Goal: Task Accomplishment & Management: Manage account settings

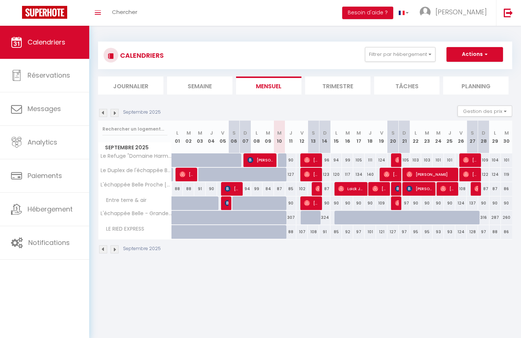
click at [114, 111] on img at bounding box center [115, 113] width 8 height 8
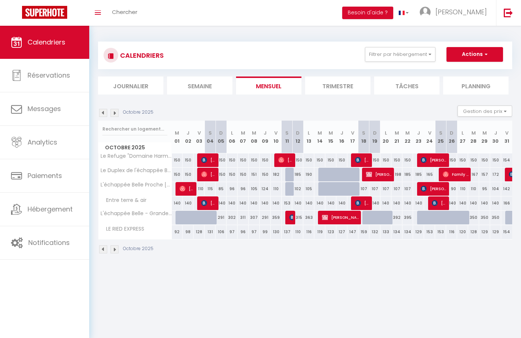
click at [383, 175] on span "[PERSON_NAME]" at bounding box center [379, 174] width 26 height 14
select select "OK"
select select "KO"
select select "0"
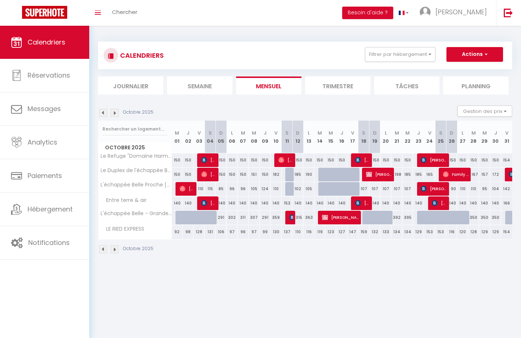
select select "1"
select select
select select "14438"
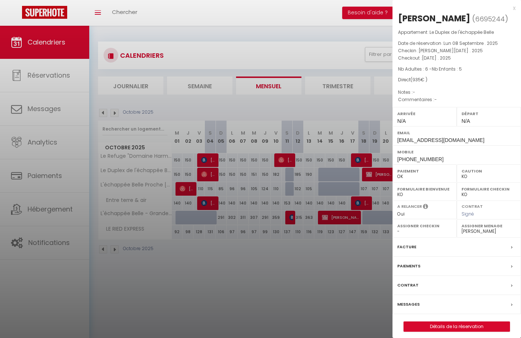
scroll to position [3, 0]
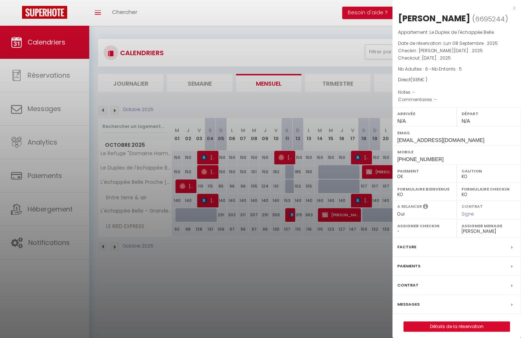
click at [459, 322] on link "Détails de la réservation" at bounding box center [457, 327] width 106 height 10
select select
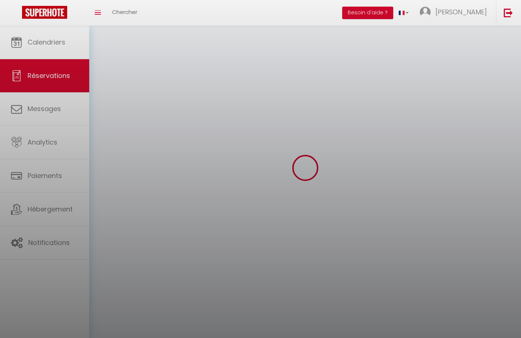
select select
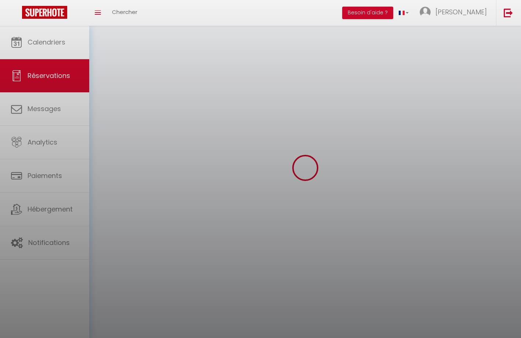
select select
checkbox input "false"
select select
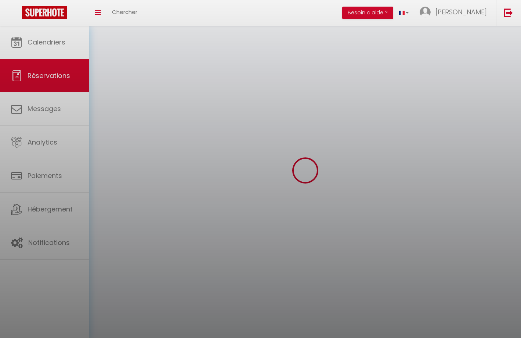
select select
checkbox input "false"
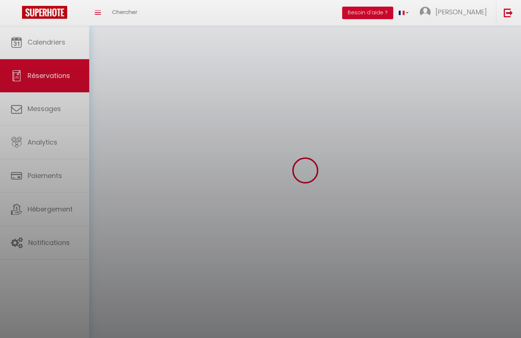
select select
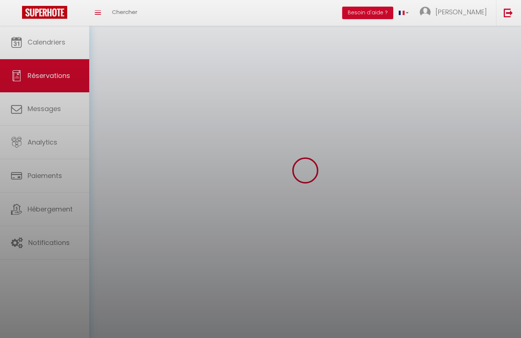
checkbox input "false"
select select
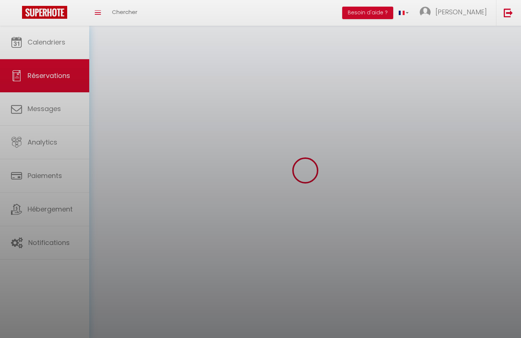
select select
checkbox input "false"
select select
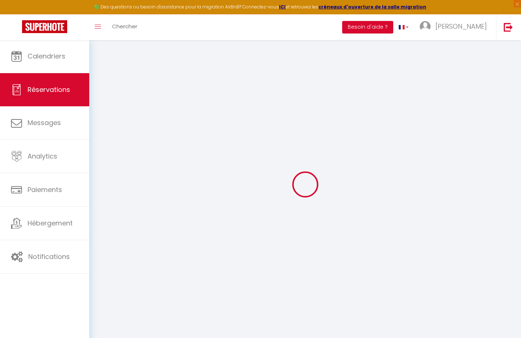
scroll to position [4, 0]
type input "[PERSON_NAME]"
type input "Morton"
type input "[EMAIL_ADDRESS][DOMAIN_NAME]"
type input "[PHONE_NUMBER]"
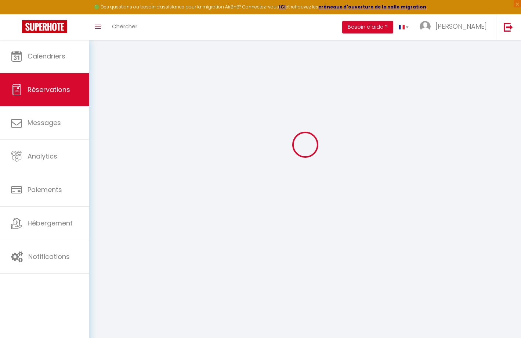
select select "DE"
select select "30814"
select select "1"
type input "[DATE]"
select select
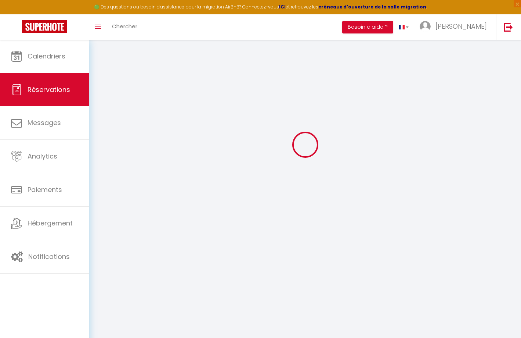
type input "[DATE]"
select select
type input "6"
type input "5"
select select "12"
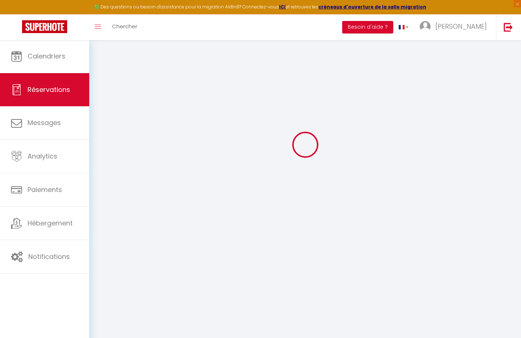
select select
type input "810"
checkbox input "false"
type input "0"
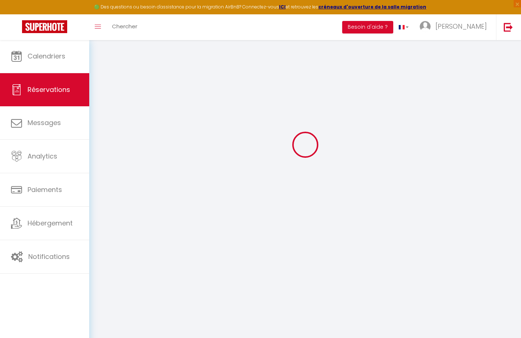
type input "0"
select select
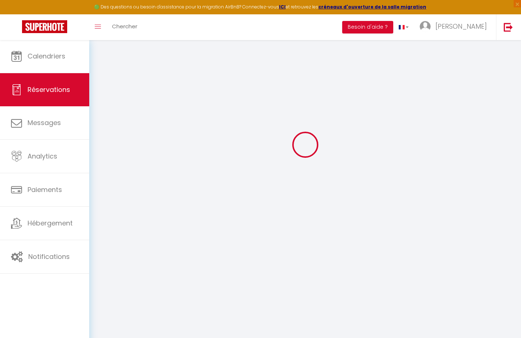
select select "14"
checkbox input "false"
select select
checkbox input "false"
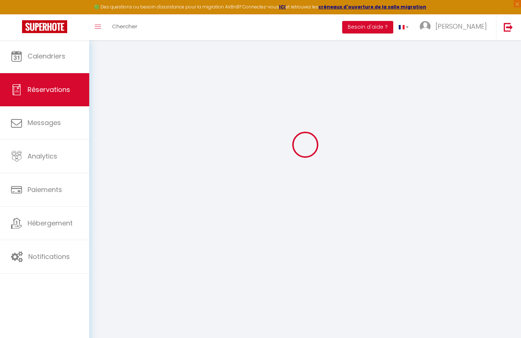
select select
checkbox input "false"
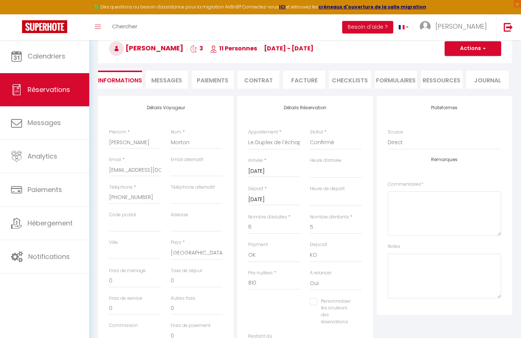
type input "125"
select select
checkbox input "false"
select select
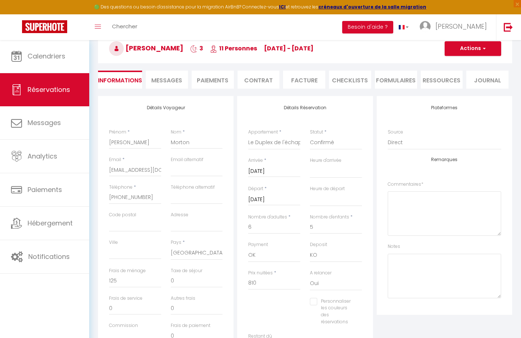
select select
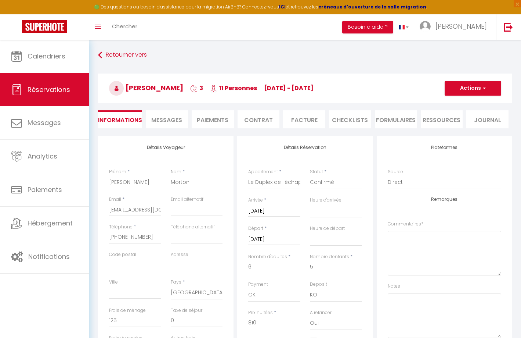
scroll to position [0, 0]
click at [485, 89] on span "button" at bounding box center [483, 88] width 4 height 7
click at [405, 77] on h3 "[PERSON_NAME] 3 11 Personnes [DATE] - [DATE]" at bounding box center [305, 88] width 415 height 29
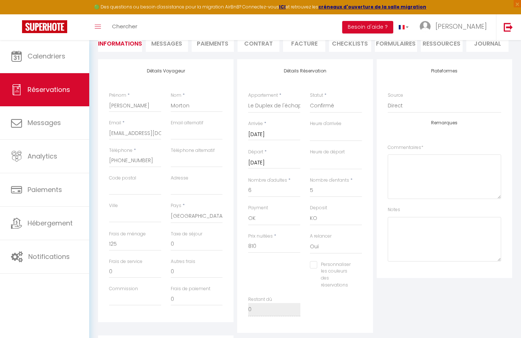
scroll to position [72, 0]
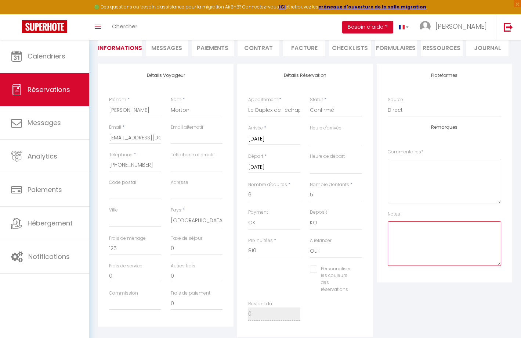
click at [428, 229] on textarea at bounding box center [445, 243] width 114 height 44
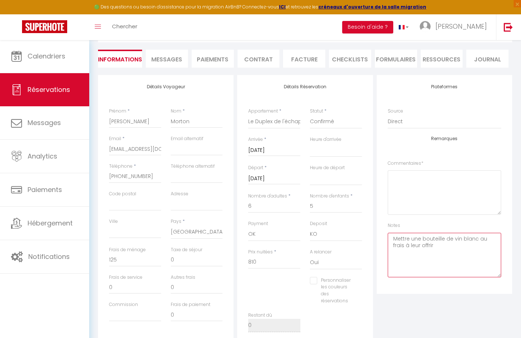
scroll to position [43, 0]
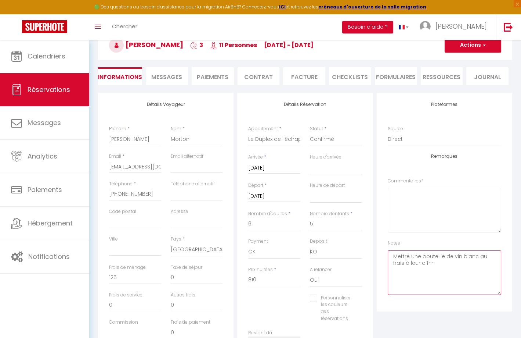
type textarea "Mettre une bouteille de vin blanc au frais à leur offrir"
click at [481, 44] on button "Actions" at bounding box center [473, 45] width 57 height 15
click at [470, 61] on link "Enregistrer" at bounding box center [466, 62] width 58 height 10
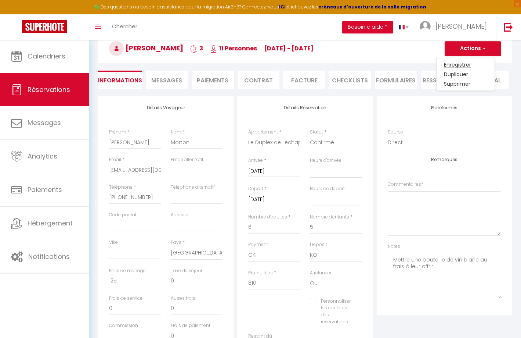
select select "not_cancelled"
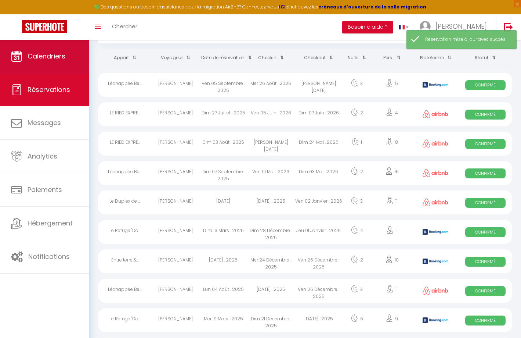
click at [55, 64] on link "Calendriers" at bounding box center [44, 56] width 89 height 33
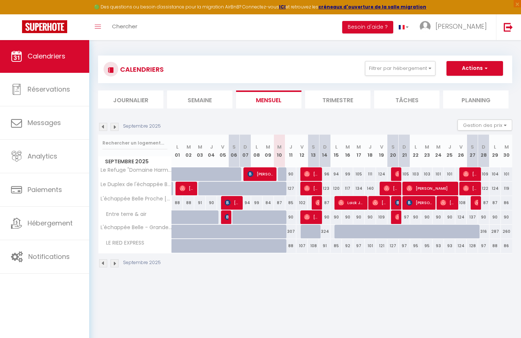
click at [115, 124] on img at bounding box center [115, 127] width 8 height 8
select select
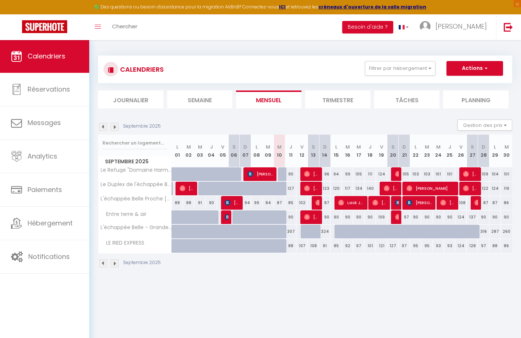
select select
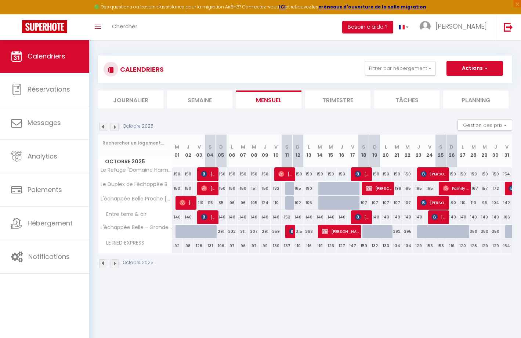
click at [386, 190] on span "[PERSON_NAME]" at bounding box center [379, 188] width 26 height 14
select select "OK"
select select "KO"
select select "0"
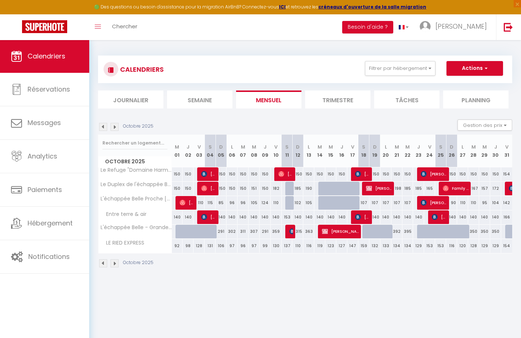
select select "1"
select select
select select "14438"
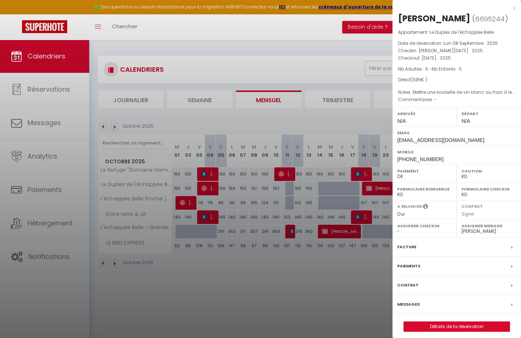
click at [442, 323] on link "Détails de la réservation" at bounding box center [457, 327] width 106 height 10
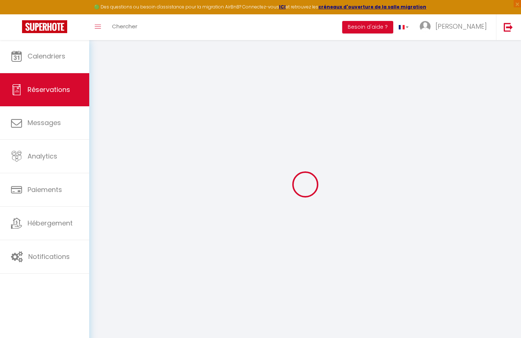
select select
checkbox input "false"
select select
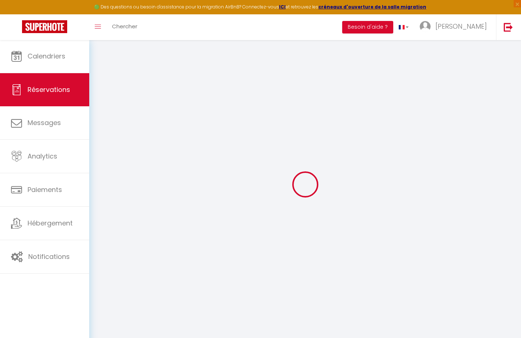
checkbox input "false"
type textarea "Mettre une bouteille de vin blanc au frais à leur offrir"
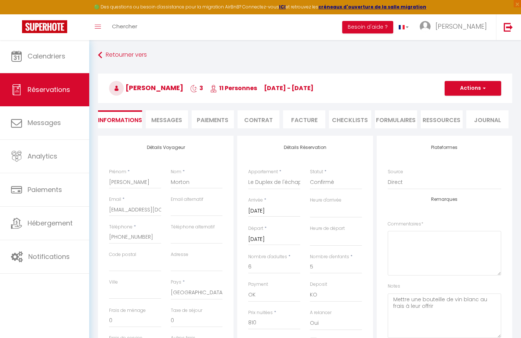
type input "125"
select select
checkbox input "false"
select select
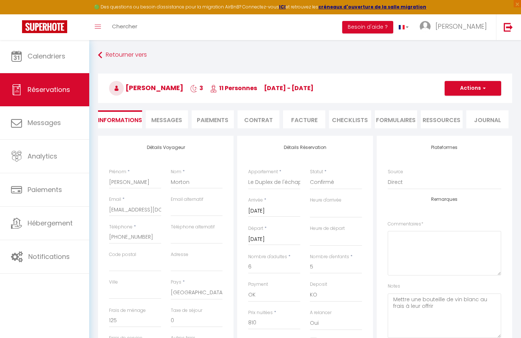
select select
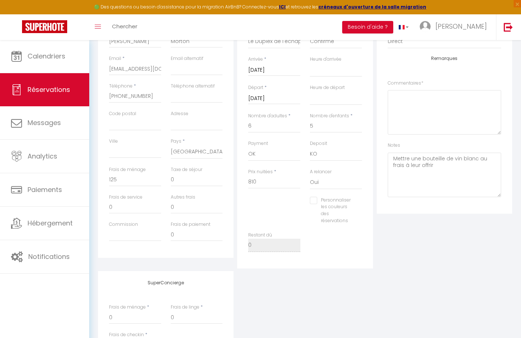
scroll to position [143, 0]
click at [437, 165] on textarea "Mettre une bouteille de vin blanc au frais à leur offrir" at bounding box center [445, 173] width 114 height 44
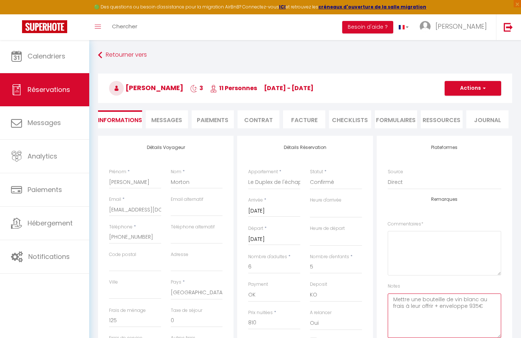
scroll to position [0, 0]
type textarea "Mettre une bouteille de vin blanc au frais à leur offrir + enveloppe 935€"
click at [482, 93] on button "Actions" at bounding box center [473, 88] width 57 height 15
click at [469, 101] on link "Enregistrer" at bounding box center [466, 105] width 58 height 10
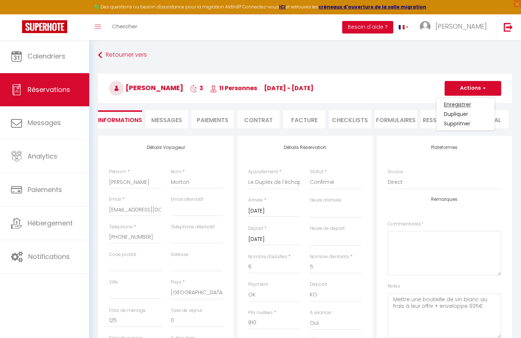
select select "not_cancelled"
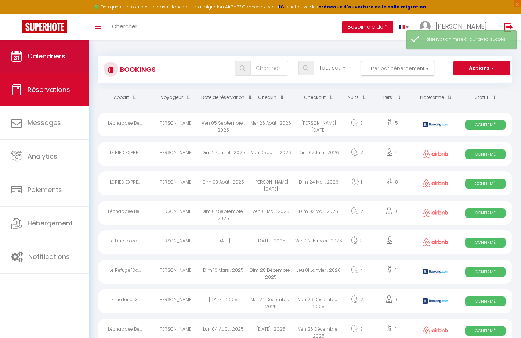
click at [50, 60] on span "Calendriers" at bounding box center [47, 55] width 38 height 9
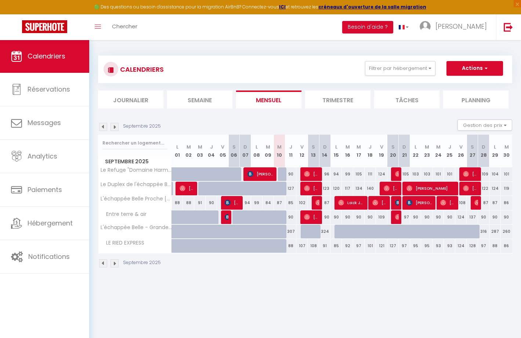
click at [115, 126] on img at bounding box center [115, 127] width 8 height 8
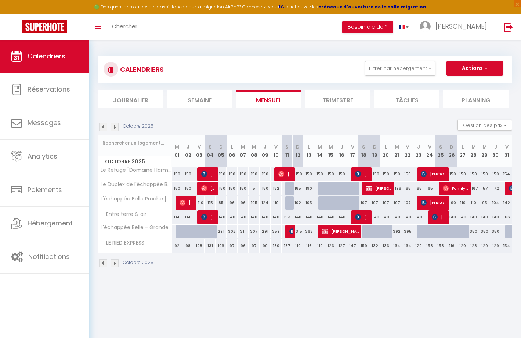
click at [336, 231] on span "[PERSON_NAME]" at bounding box center [340, 231] width 37 height 14
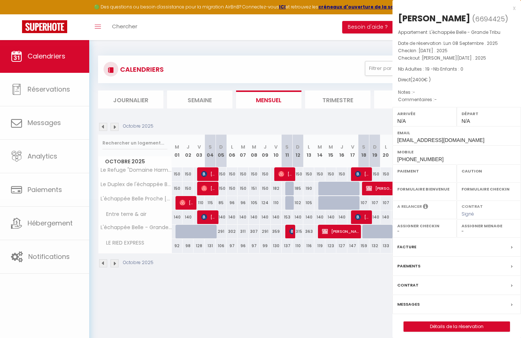
select select "OK"
select select "KO"
select select "0"
select select "1"
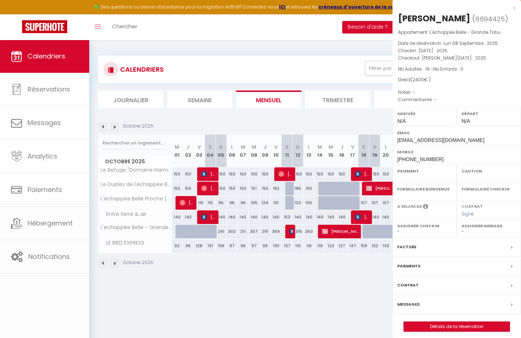
select select
select select "14438"
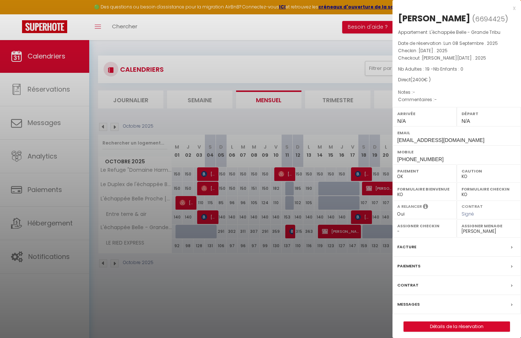
click at [449, 325] on link "Détails de la réservation" at bounding box center [457, 327] width 106 height 10
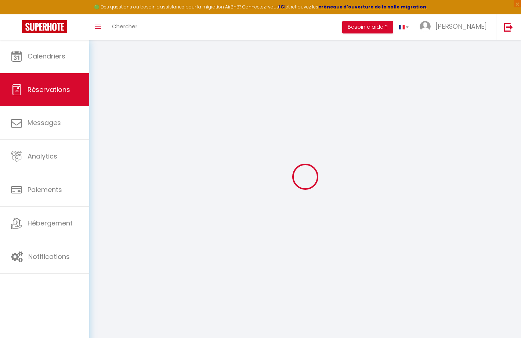
scroll to position [8, 0]
select select
checkbox input "false"
select select
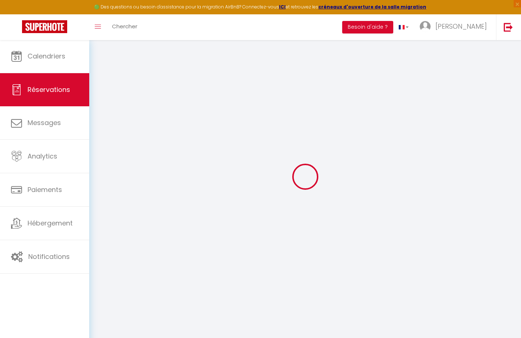
select select
checkbox input "false"
select select
checkbox input "false"
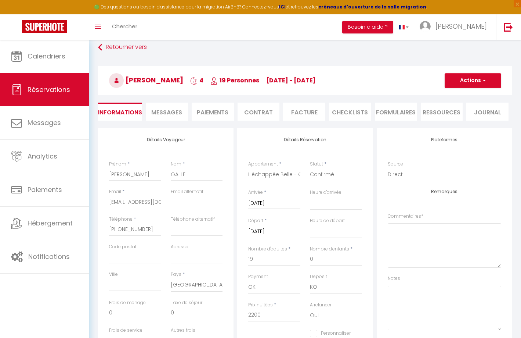
type input "200"
select select
checkbox input "false"
select select
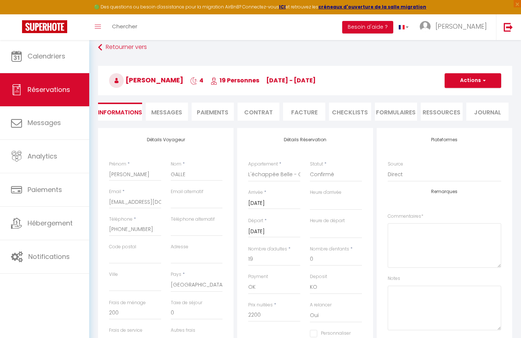
select select
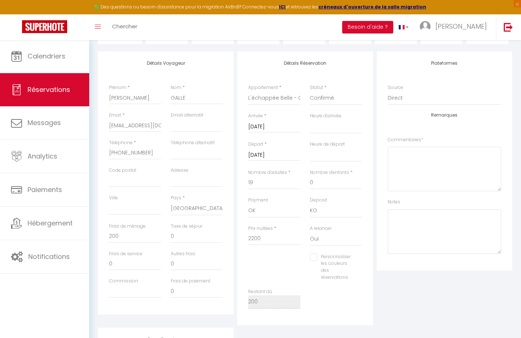
scroll to position [86, 0]
click at [416, 222] on textarea at bounding box center [445, 229] width 114 height 44
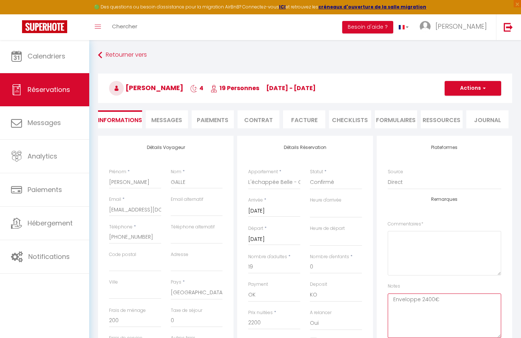
scroll to position [0, 0]
type textarea "Enveloppe 2400€"
click at [481, 91] on button "Actions" at bounding box center [473, 88] width 57 height 15
click at [465, 107] on link "Enregistrer" at bounding box center [466, 105] width 58 height 10
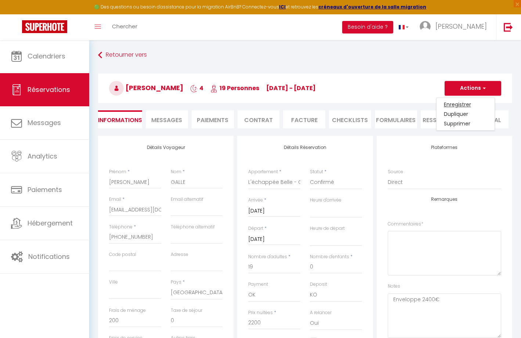
select select "not_cancelled"
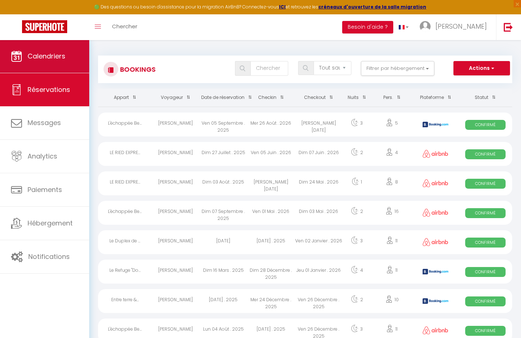
click at [69, 57] on link "Calendriers" at bounding box center [44, 56] width 89 height 33
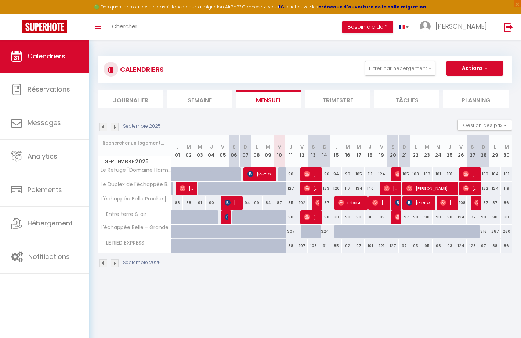
click at [115, 127] on img at bounding box center [115, 127] width 8 height 8
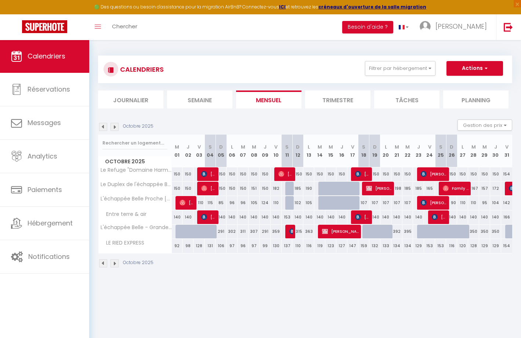
click at [115, 127] on img at bounding box center [115, 127] width 8 height 8
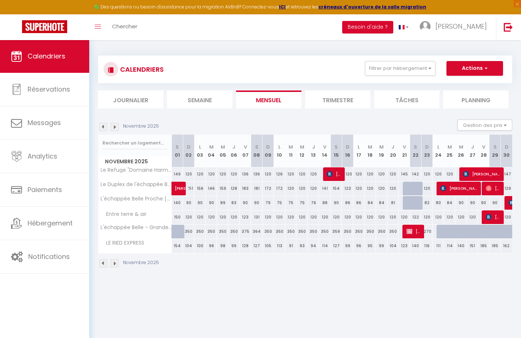
click at [115, 127] on img at bounding box center [115, 127] width 8 height 8
